Goal: Use online tool/utility: Utilize a website feature to perform a specific function

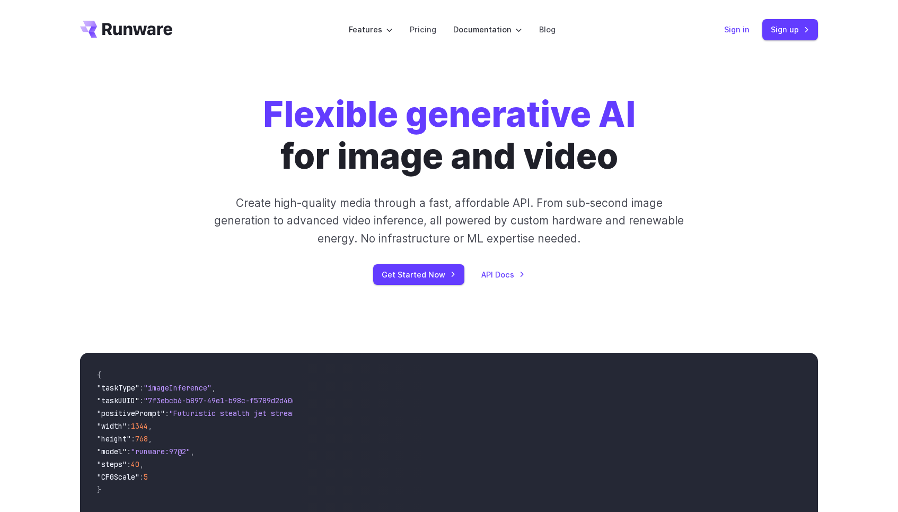
click at [750, 35] on link "Sign in" at bounding box center [736, 29] width 25 height 12
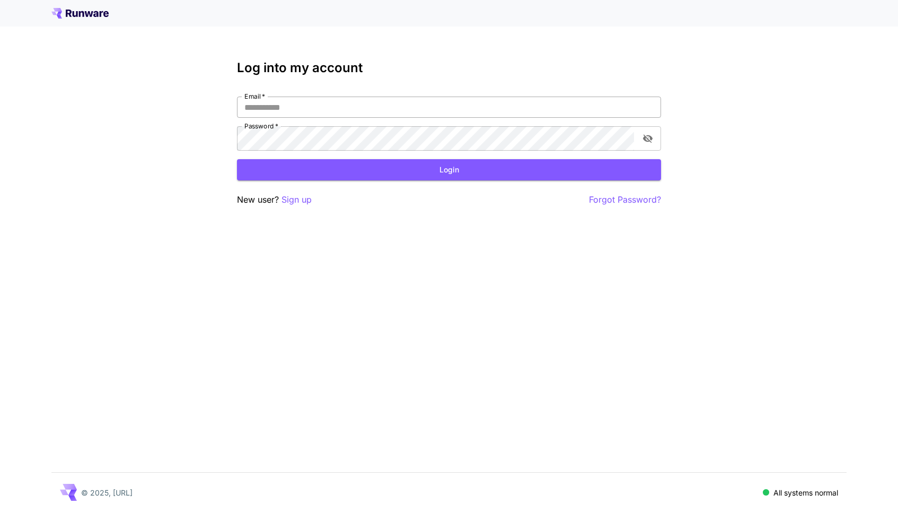
click at [454, 118] on input "Email   *" at bounding box center [449, 106] width 424 height 21
type input "**********"
click at [532, 181] on button "Login" at bounding box center [449, 170] width 424 height 22
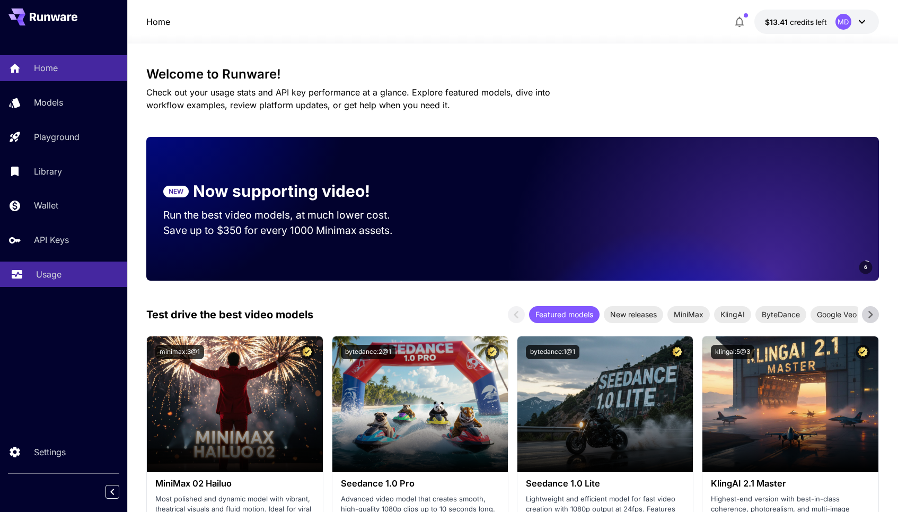
click at [54, 287] on link "Usage" at bounding box center [63, 274] width 127 height 26
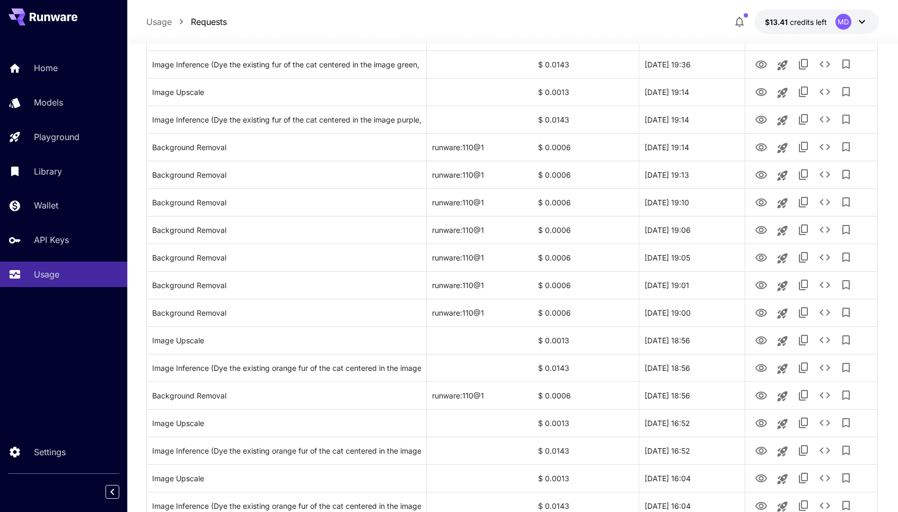
scroll to position [1167, 0]
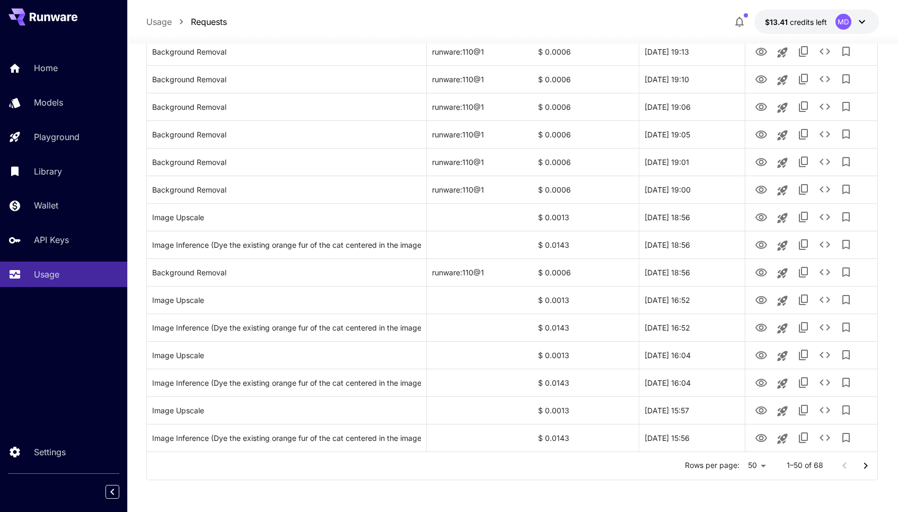
click at [868, 463] on icon "Go to next page" at bounding box center [865, 465] width 13 height 13
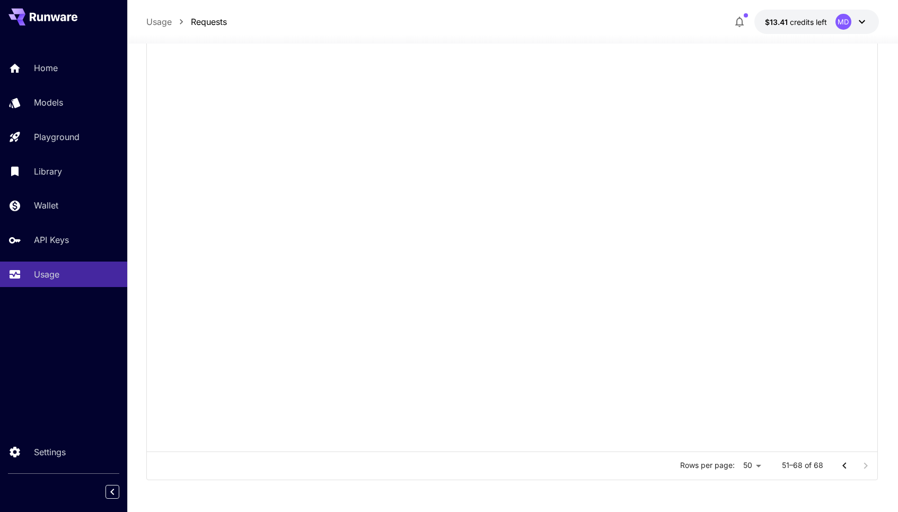
scroll to position [285, 0]
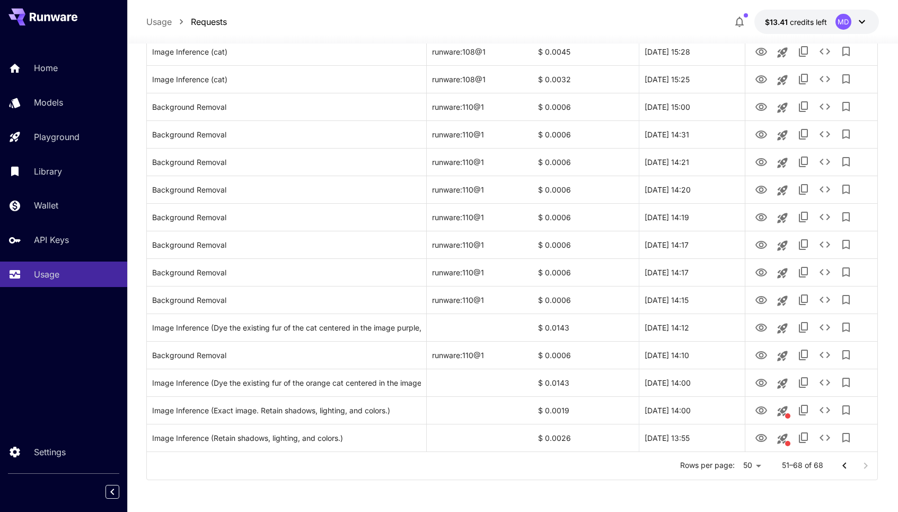
click at [867, 463] on div at bounding box center [855, 465] width 42 height 21
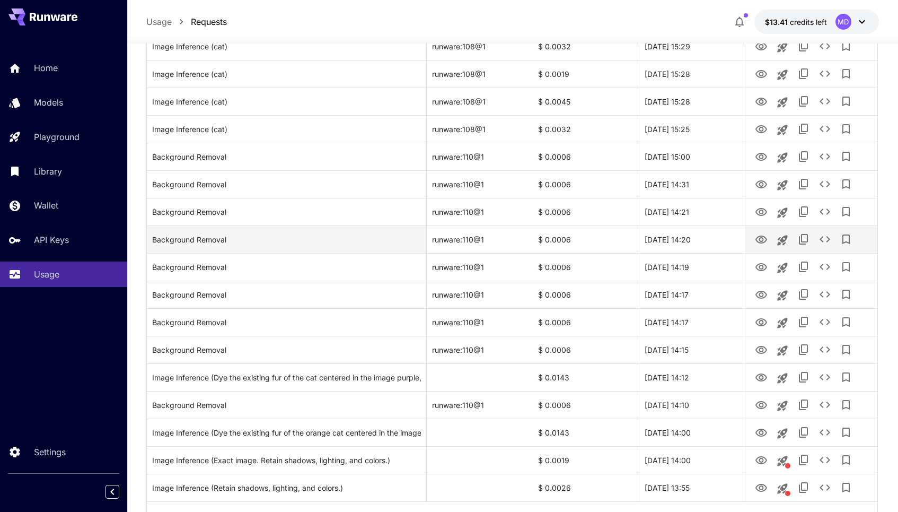
scroll to position [135, 0]
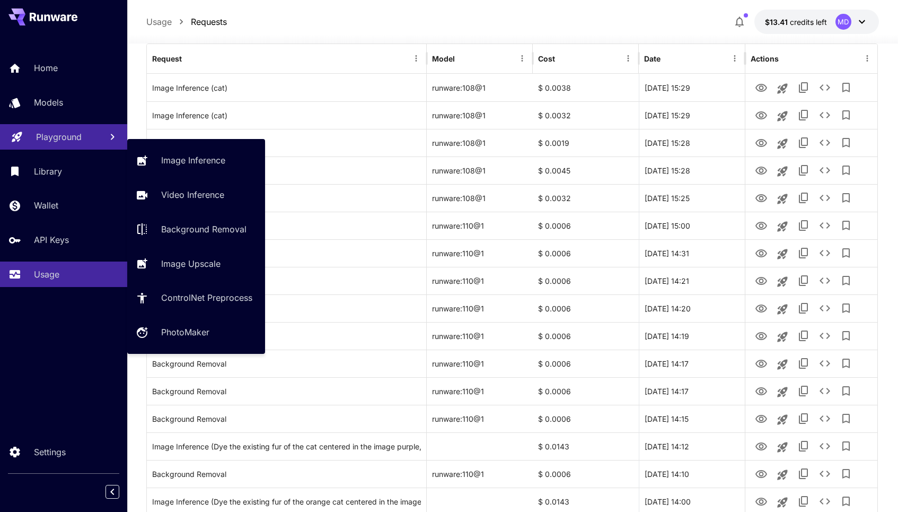
click at [74, 143] on p "Playground" at bounding box center [59, 136] width 46 height 13
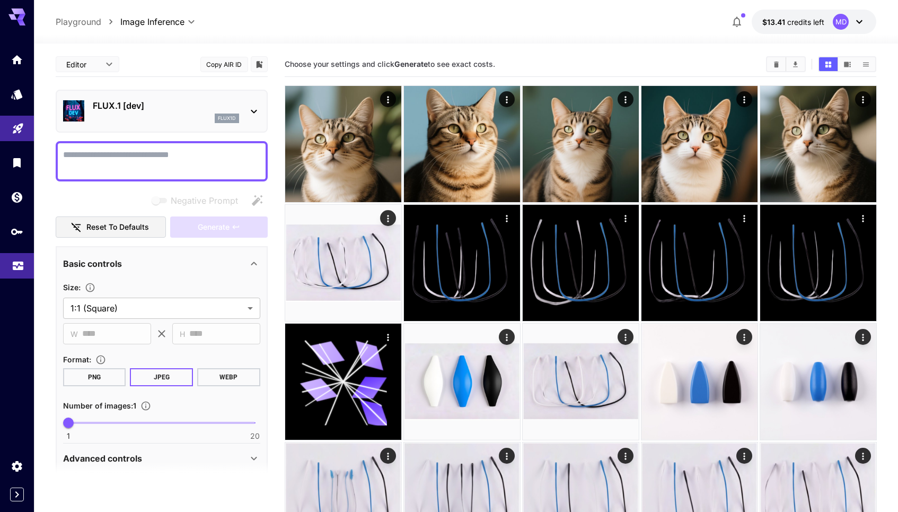
click at [19, 279] on link at bounding box center [17, 266] width 34 height 26
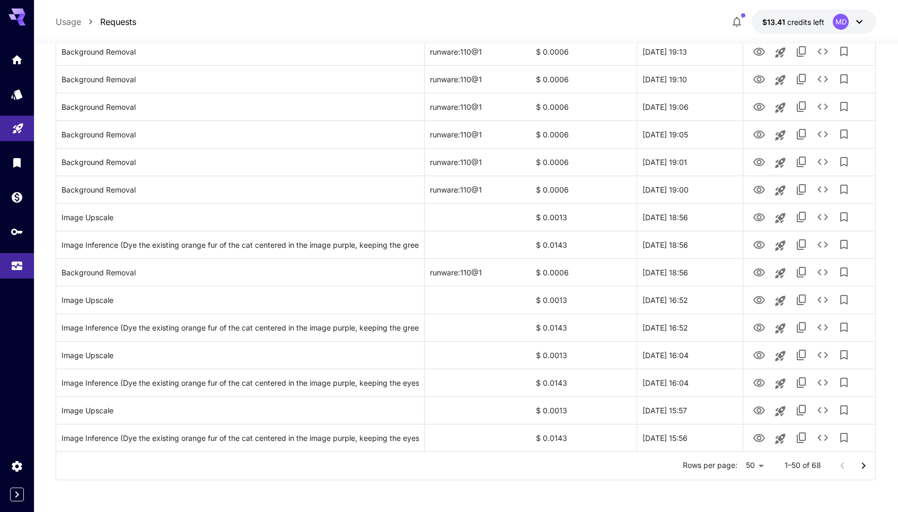
scroll to position [1167, 0]
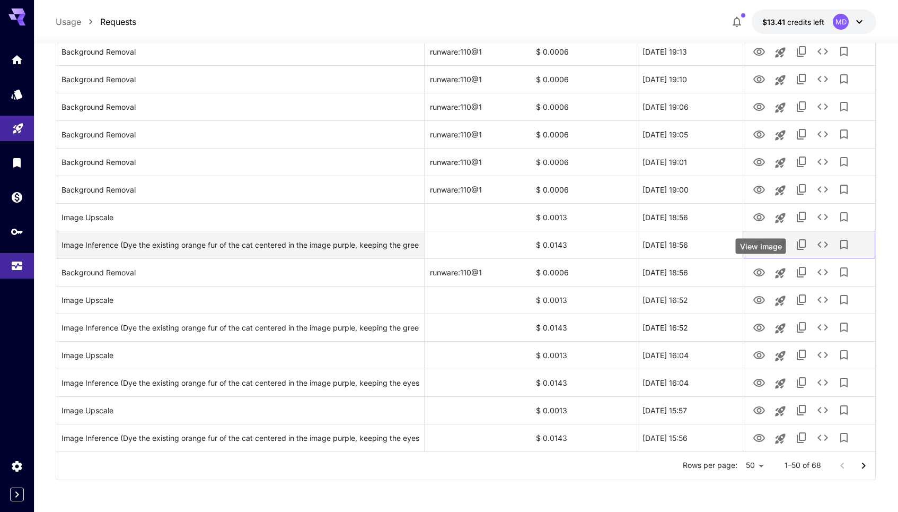
click at [756, 246] on icon "View Image" at bounding box center [759, 245] width 13 height 13
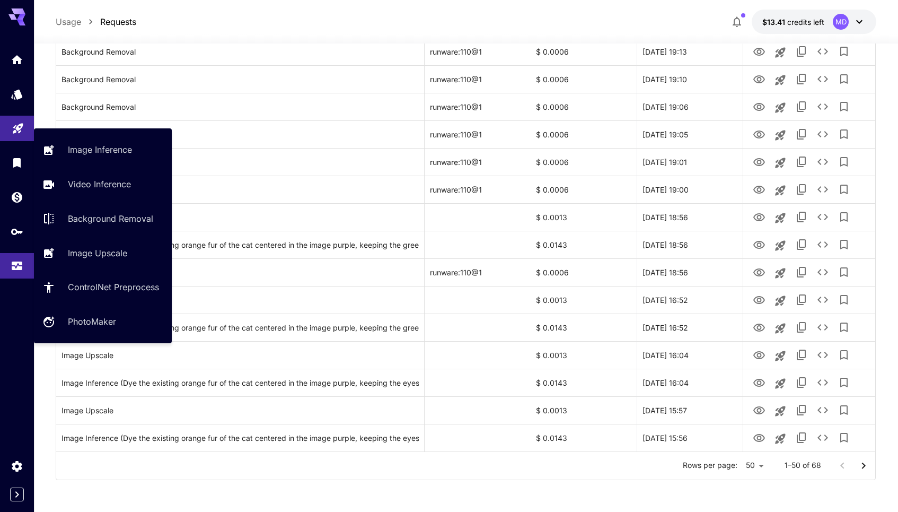
click at [19, 142] on link at bounding box center [17, 129] width 34 height 26
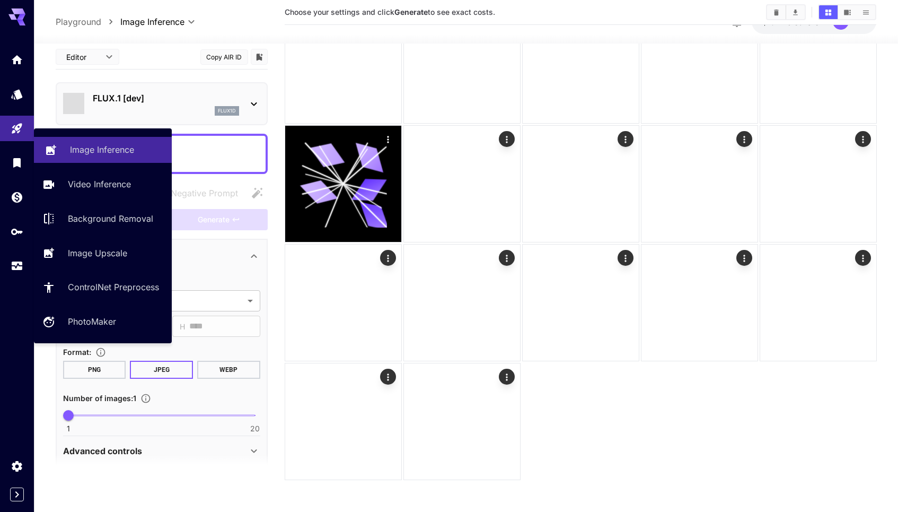
scroll to position [213, 0]
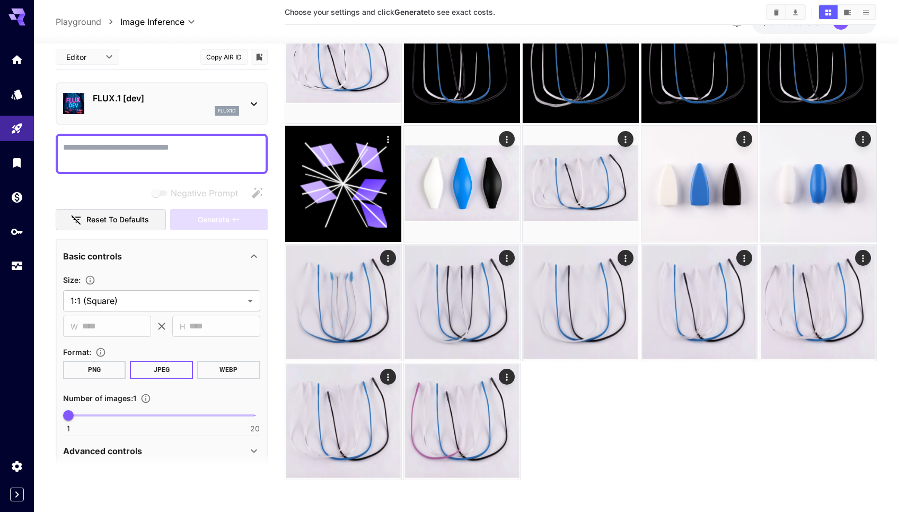
click at [199, 95] on p "FLUX.1 [dev]" at bounding box center [166, 98] width 146 height 13
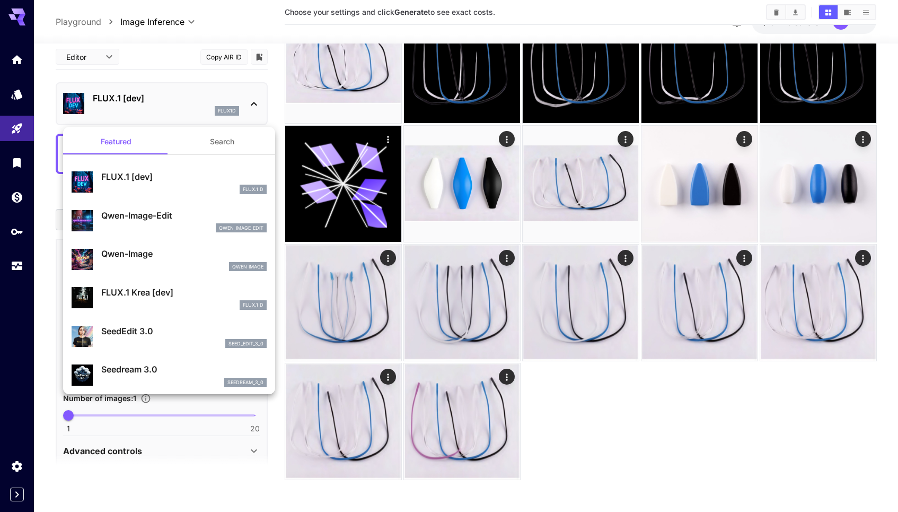
scroll to position [0, 0]
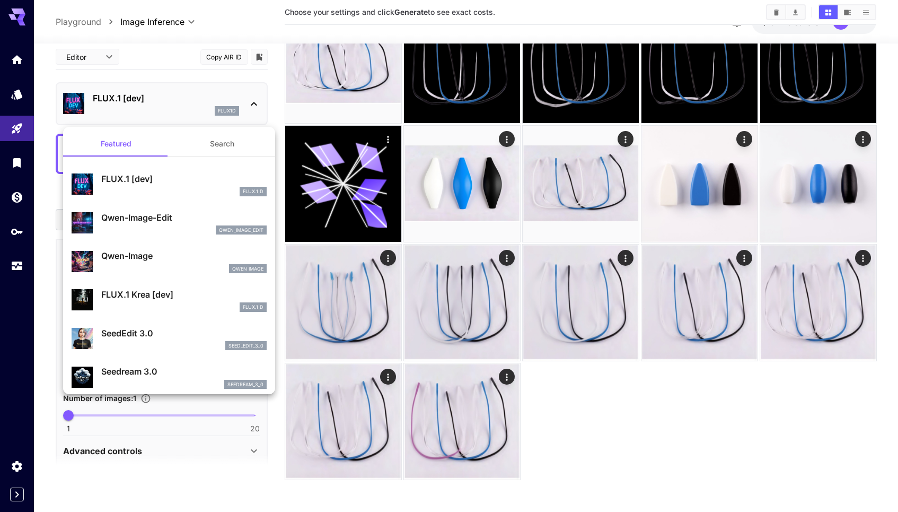
click at [200, 235] on div "qwen_image_edit" at bounding box center [183, 230] width 165 height 10
type input "*"
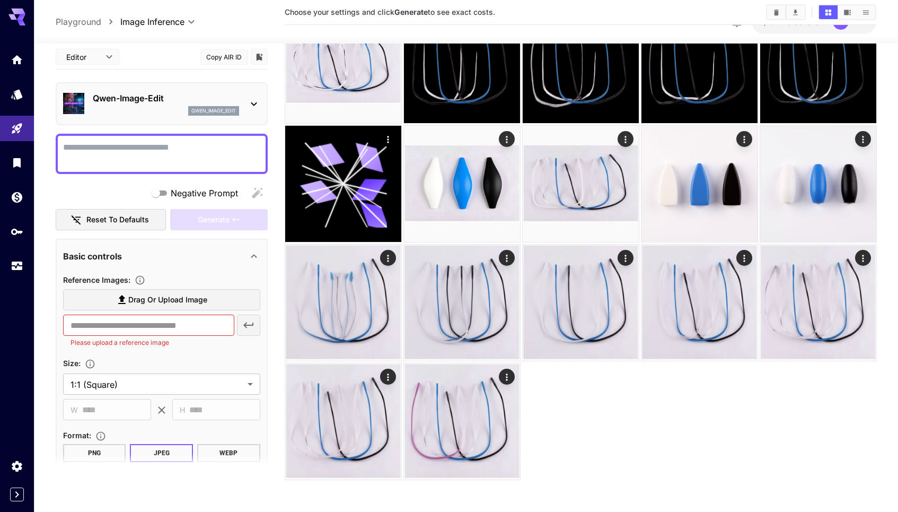
click at [179, 306] on span "Drag or upload image" at bounding box center [167, 299] width 79 height 13
click at [0, 0] on input "Drag or upload image" at bounding box center [0, 0] width 0 height 0
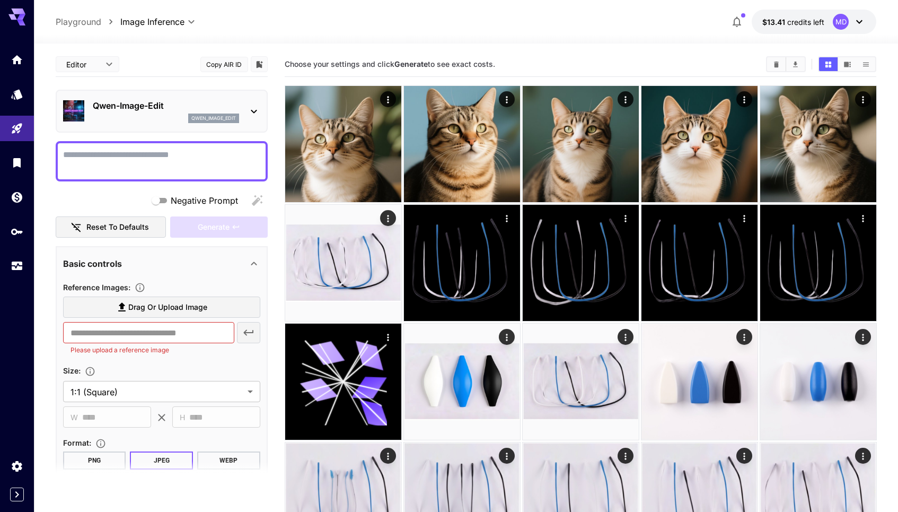
click at [146, 112] on p "Qwen-Image-Edit" at bounding box center [166, 105] width 146 height 13
